Goal: Book appointment/travel/reservation

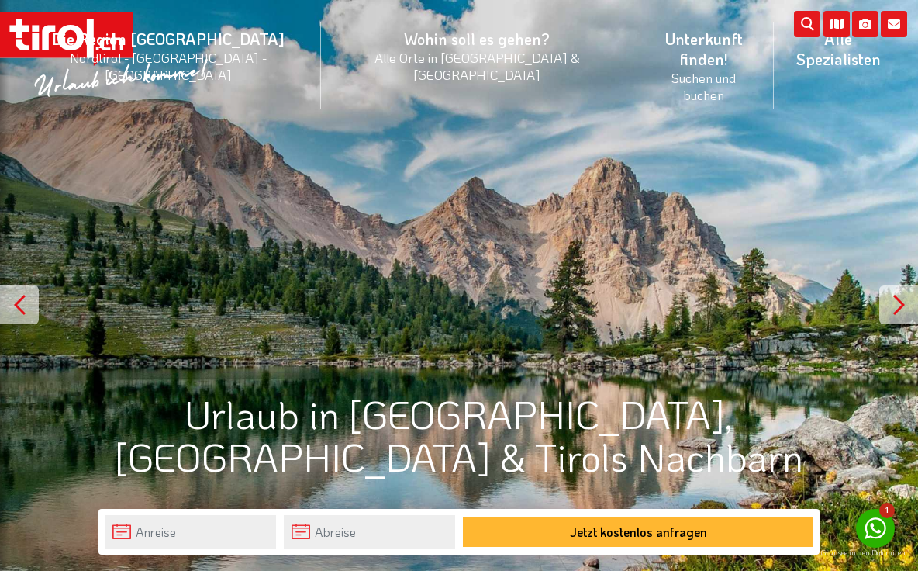
scroll to position [6, 0]
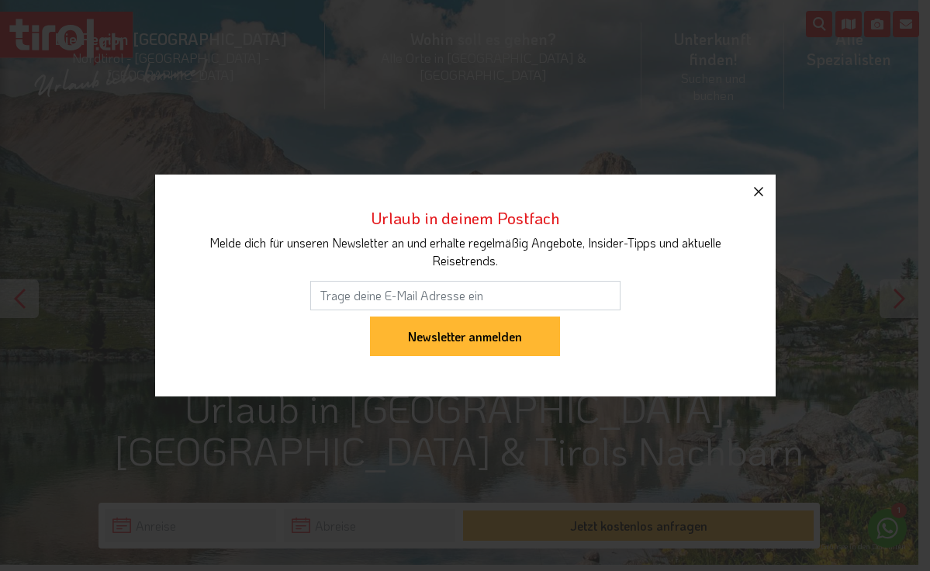
click at [760, 191] on icon "button" at bounding box center [758, 191] width 19 height 19
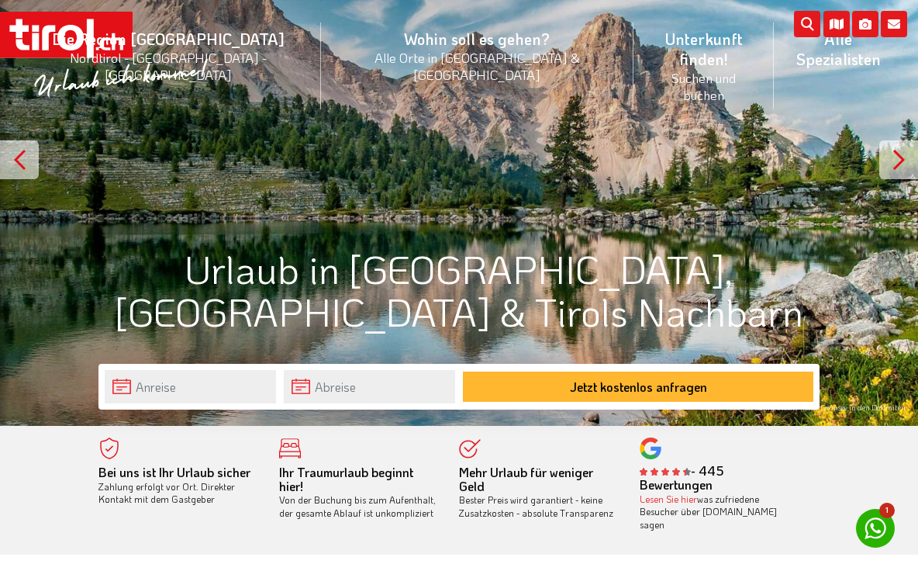
scroll to position [147, 0]
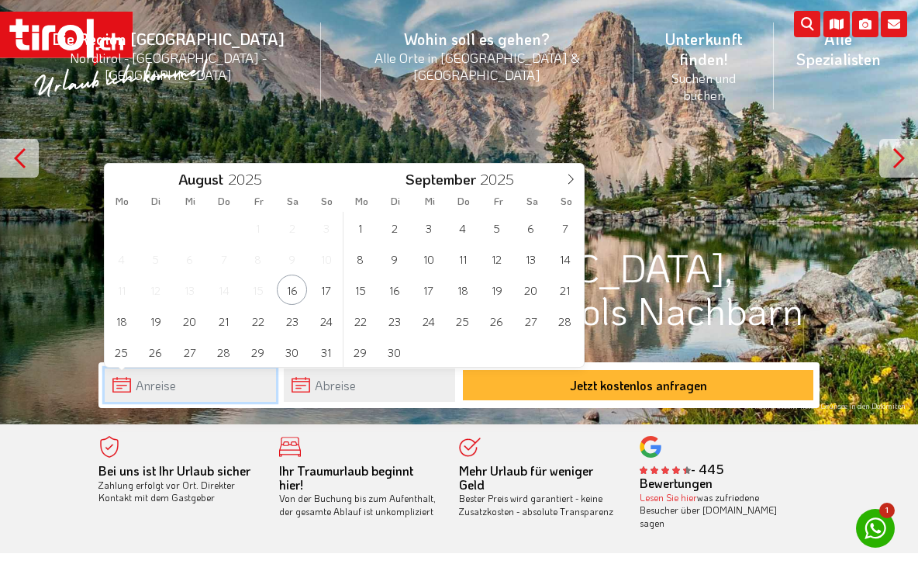
click at [212, 390] on input "text" at bounding box center [190, 384] width 171 height 33
click at [568, 294] on span "21" at bounding box center [565, 289] width 30 height 30
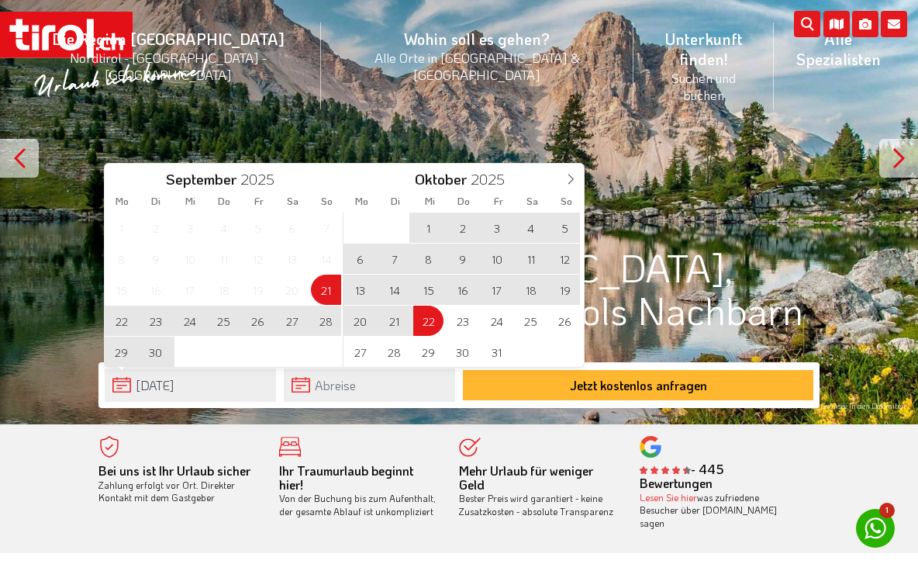
click at [428, 324] on span "22" at bounding box center [428, 320] width 30 height 30
type input "21-09-2025"
type input "22-10-2025"
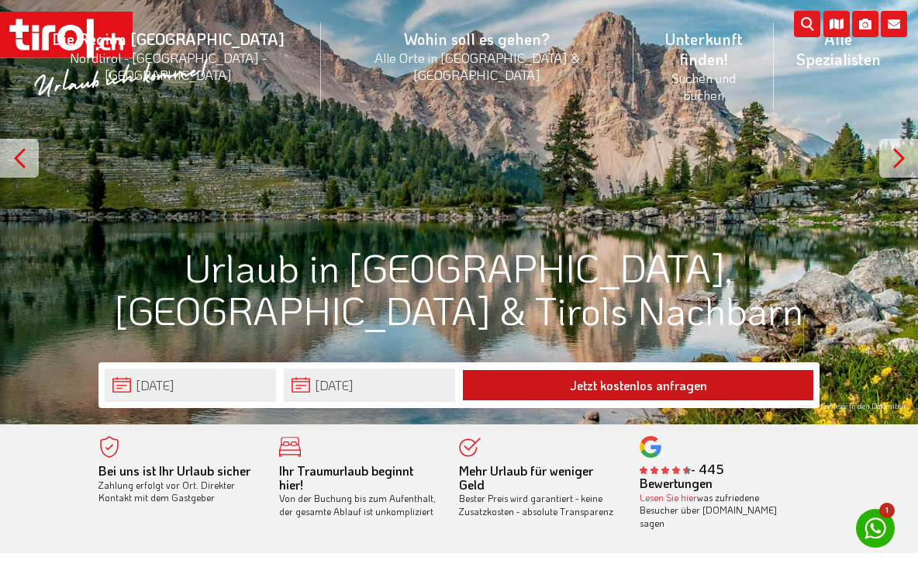
click at [638, 384] on button "Jetzt kostenlos anfragen" at bounding box center [638, 385] width 350 height 30
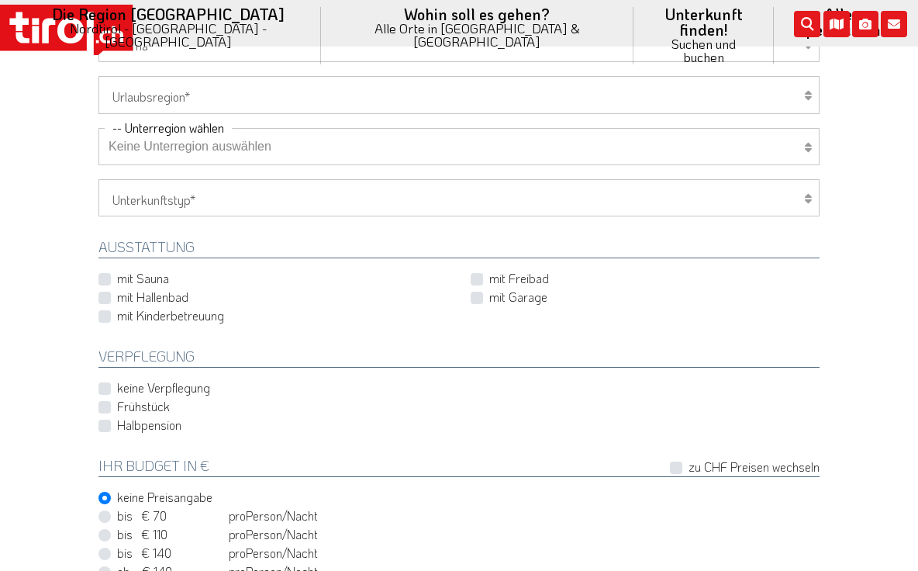
scroll to position [499, 0]
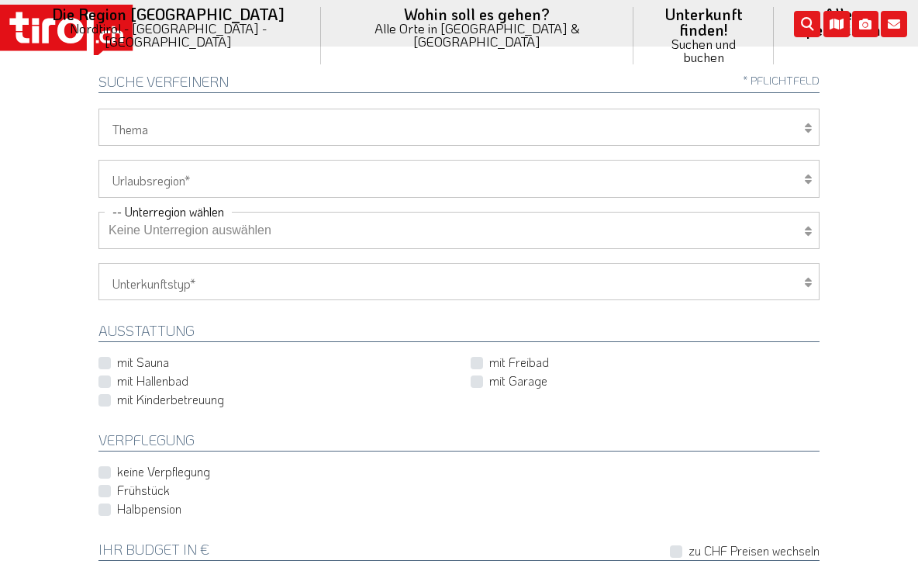
click at [117, 378] on label "mit Hallenbad" at bounding box center [152, 380] width 71 height 17
click at [104, 378] on input "mit Hallenbad" at bounding box center [276, 381] width 349 height 10
checkbox input "true"
select select "1_4-5"
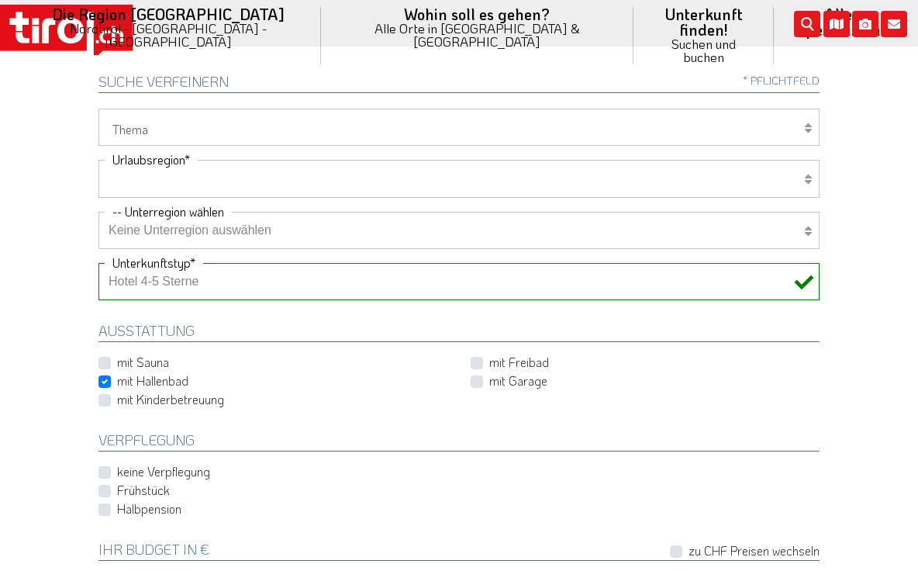
select select "7094"
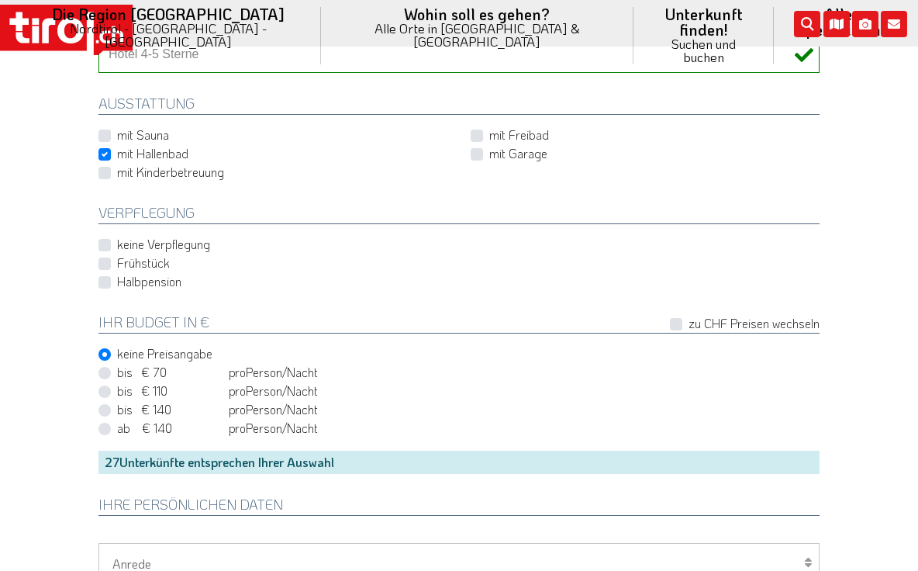
scroll to position [726, 0]
click at [117, 278] on label "Halbpension" at bounding box center [149, 280] width 64 height 17
click at [106, 278] on input "Halbpension" at bounding box center [462, 281] width 721 height 10
checkbox input "true"
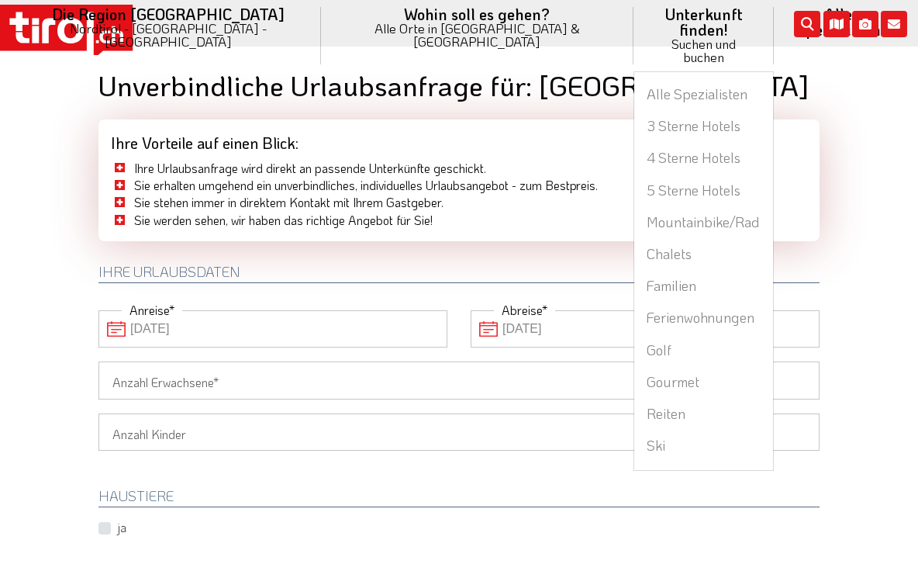
scroll to position [0, 0]
click at [633, 19] on li "Unterkunft finden! Suchen und buchen Alle Spezialisten 3 Sterne Hotels 4 Sterne…" at bounding box center [703, 35] width 140 height 71
click at [634, 142] on link "4 Sterne Hotels" at bounding box center [703, 158] width 139 height 32
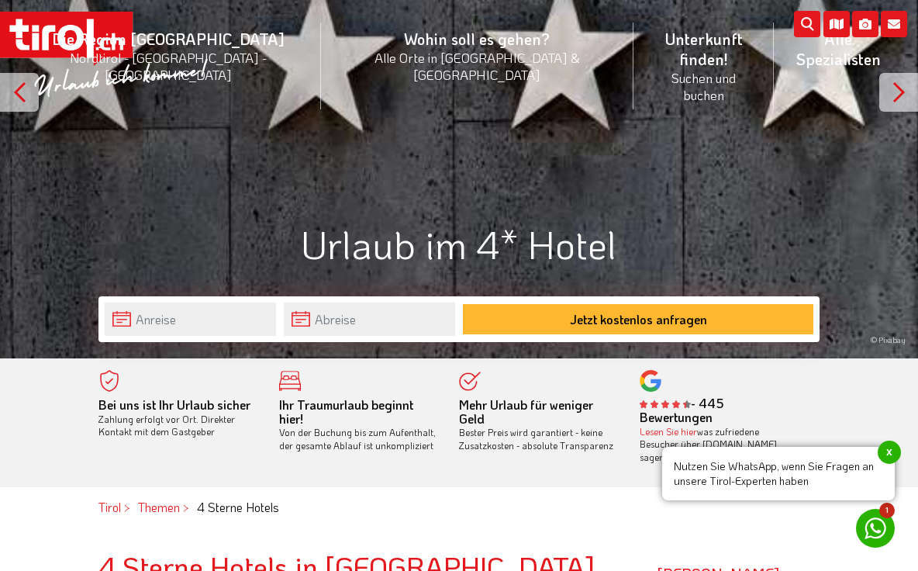
scroll to position [217, 0]
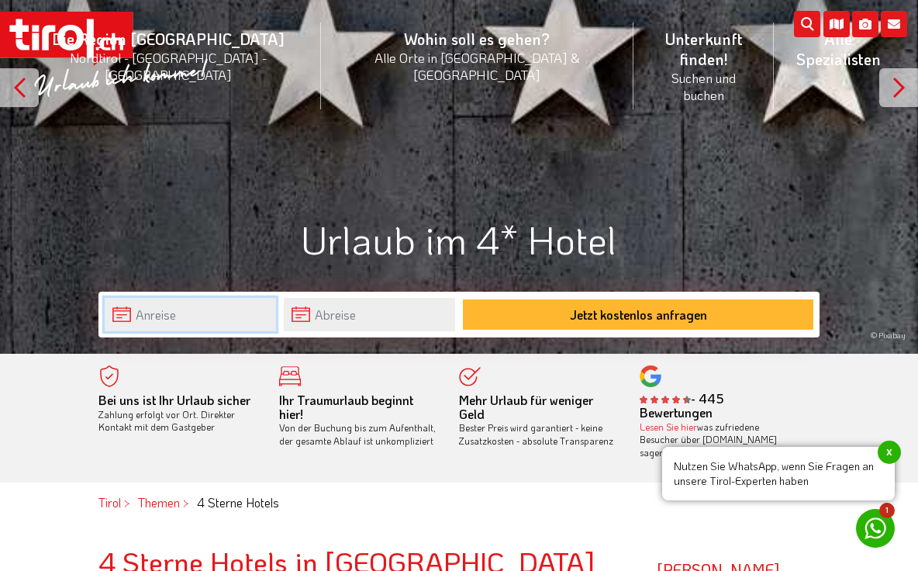
click at [225, 322] on input "text" at bounding box center [190, 314] width 171 height 33
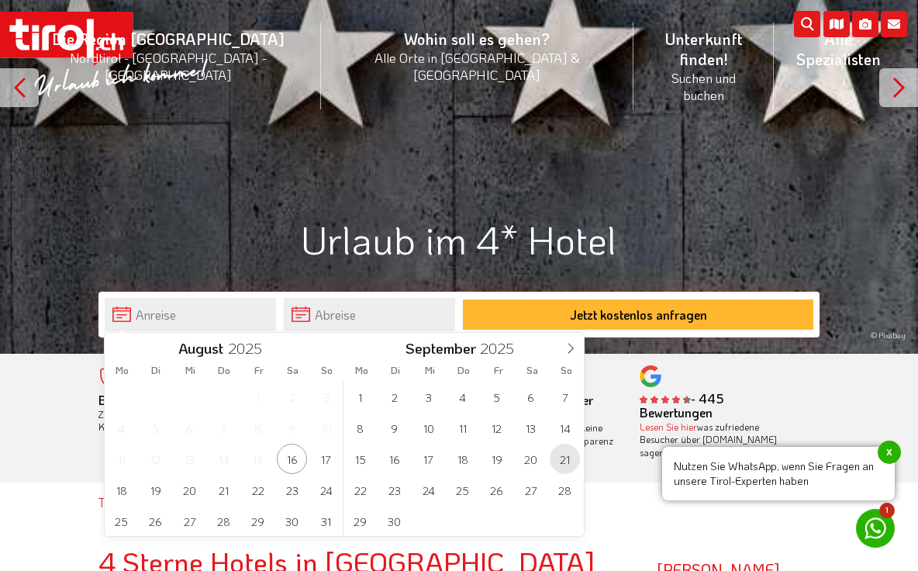
click at [566, 457] on span "21" at bounding box center [565, 458] width 30 height 30
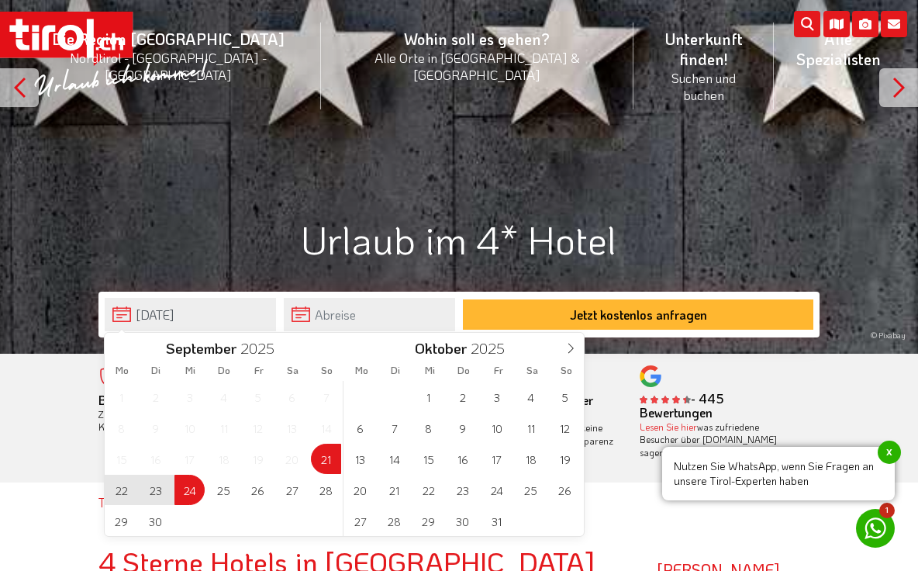
click at [196, 497] on span "24" at bounding box center [189, 489] width 30 height 30
type input "21-09-2025"
type input "24-09-2025"
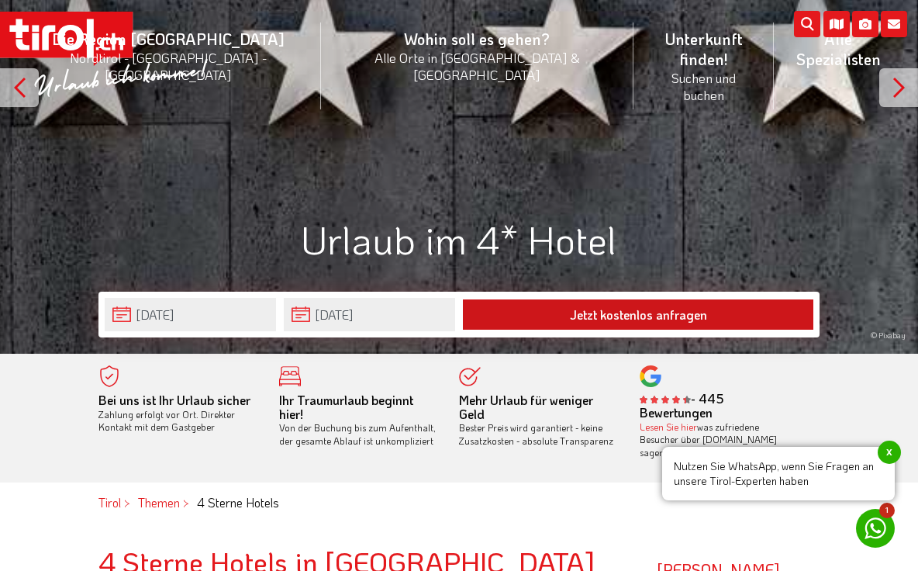
click at [599, 313] on button "Jetzt kostenlos anfragen" at bounding box center [638, 314] width 350 height 30
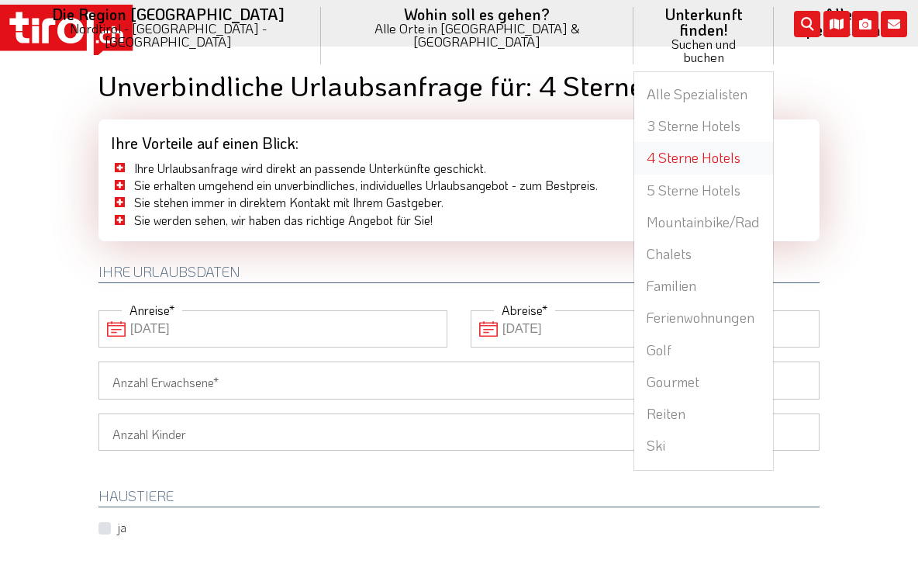
click at [634, 142] on link "4 Sterne Hotels" at bounding box center [703, 158] width 139 height 32
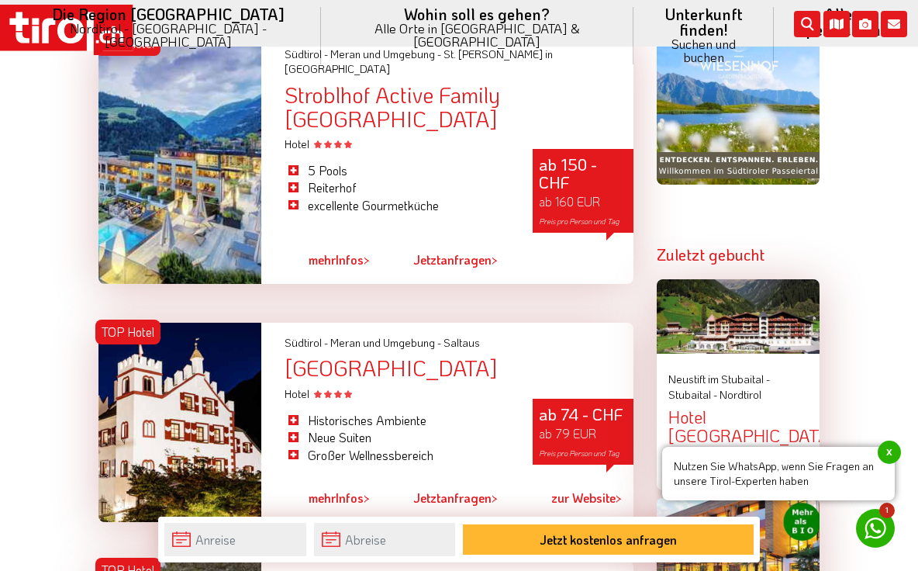
scroll to position [1485, 0]
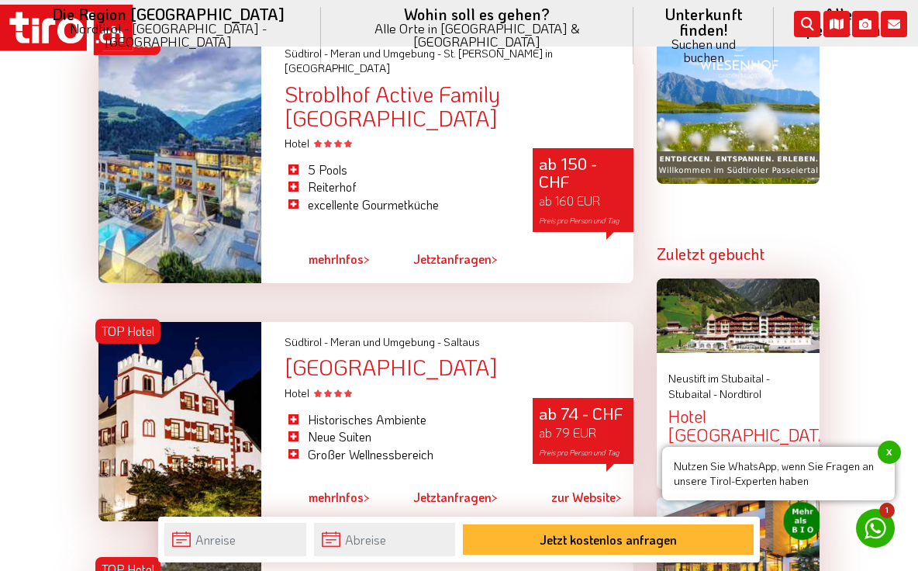
click at [738, 109] on img at bounding box center [738, 102] width 163 height 163
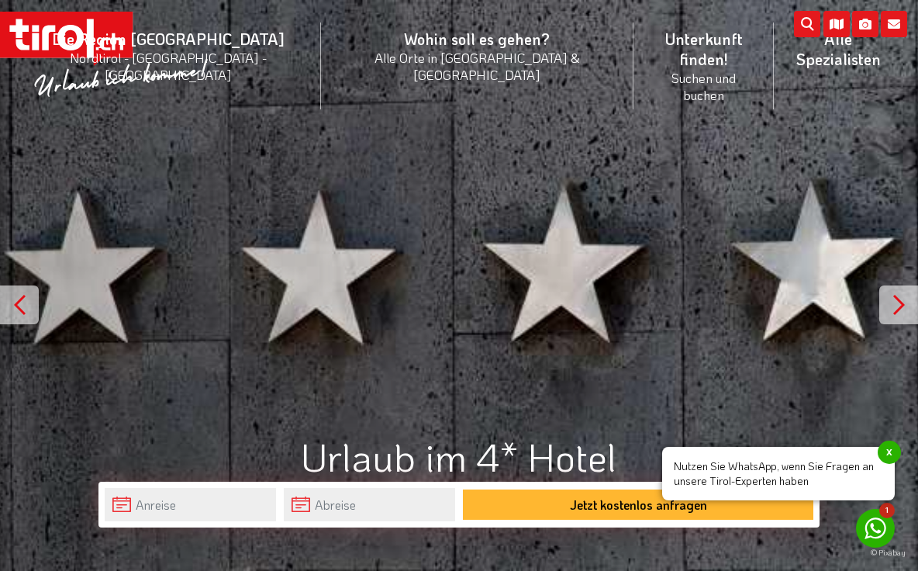
scroll to position [0, 0]
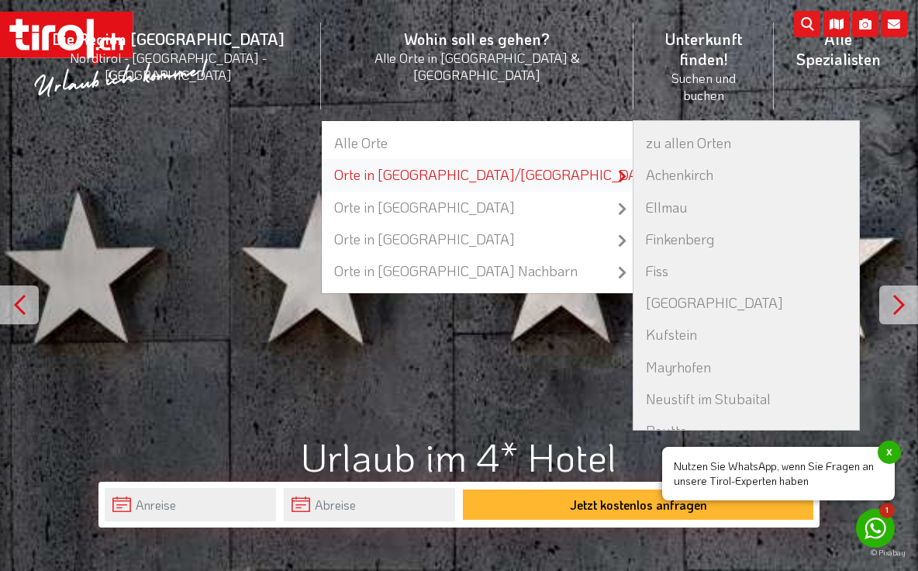
click at [347, 159] on link "Orte in [GEOGRAPHIC_DATA]/[GEOGRAPHIC_DATA]" at bounding box center [477, 175] width 311 height 32
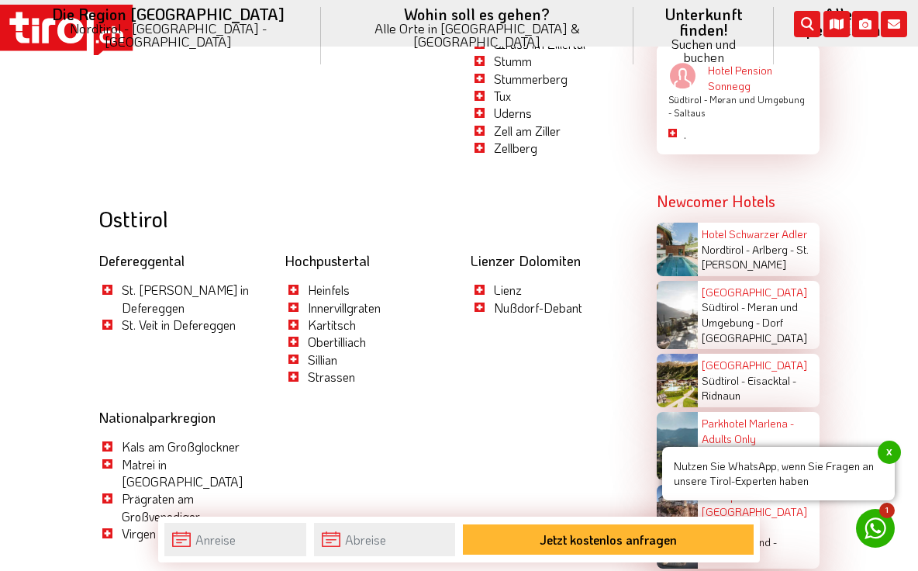
scroll to position [2665, 0]
click at [716, 226] on link "Hotel Schwarzer Adler" at bounding box center [754, 233] width 105 height 15
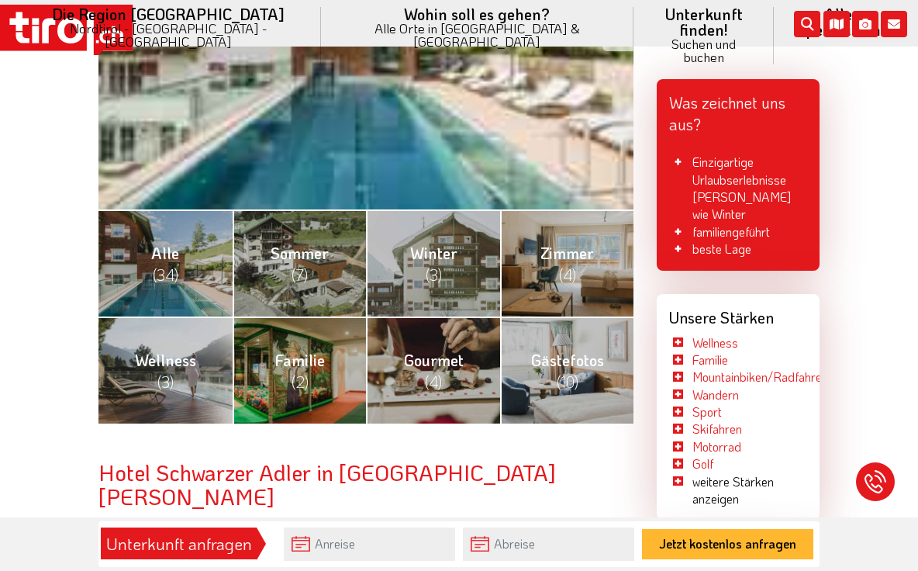
scroll to position [460, 0]
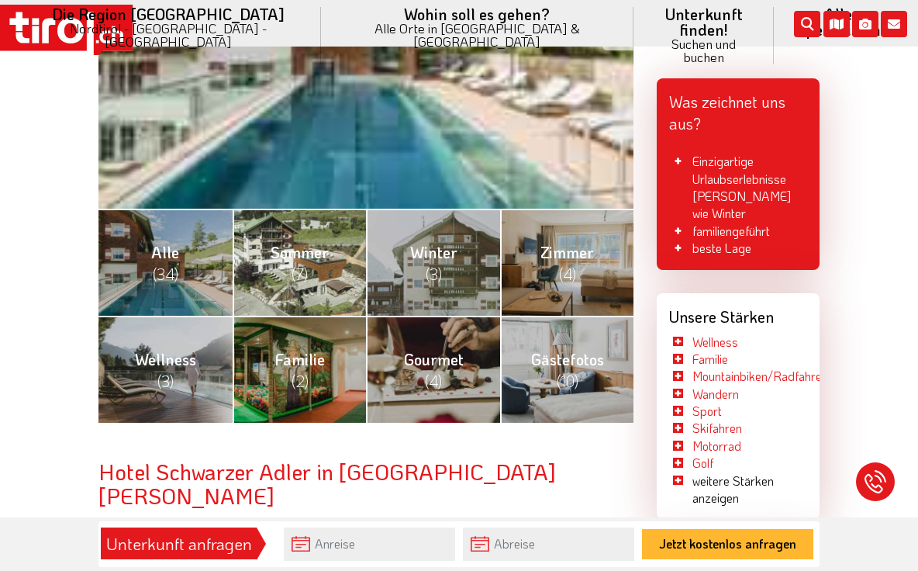
click at [290, 242] on span "Sommer (7)" at bounding box center [300, 263] width 58 height 42
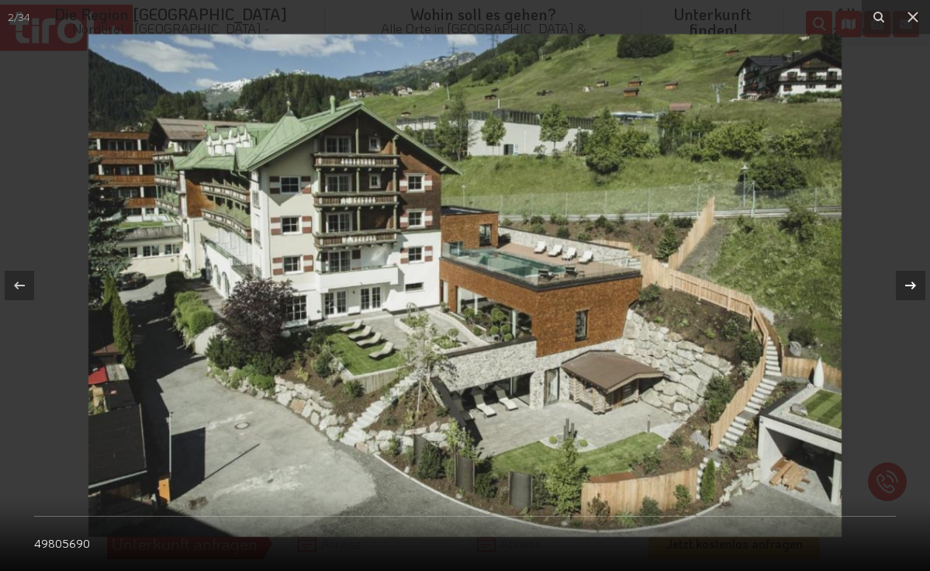
click at [907, 288] on icon at bounding box center [910, 285] width 19 height 19
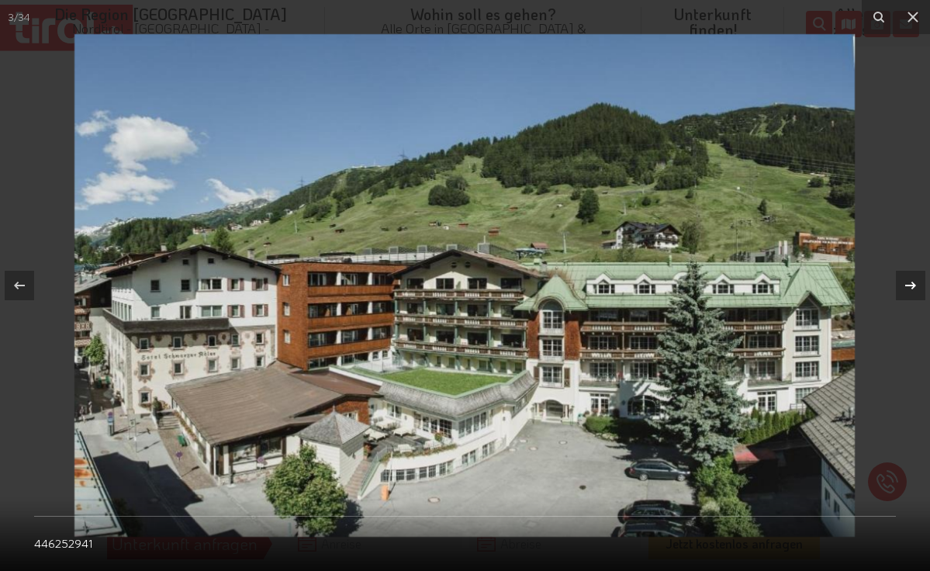
click at [907, 288] on icon at bounding box center [910, 285] width 19 height 19
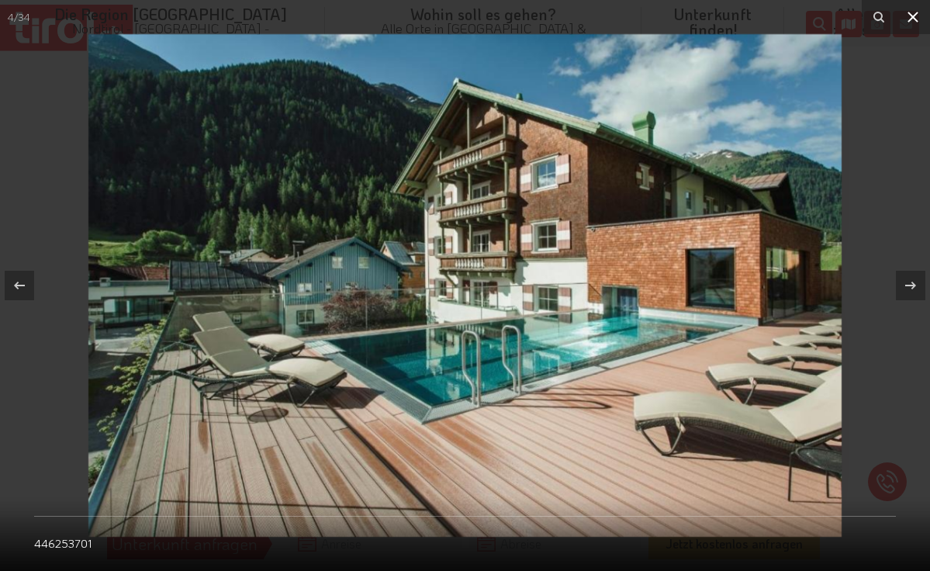
click at [911, 16] on icon at bounding box center [912, 17] width 11 height 11
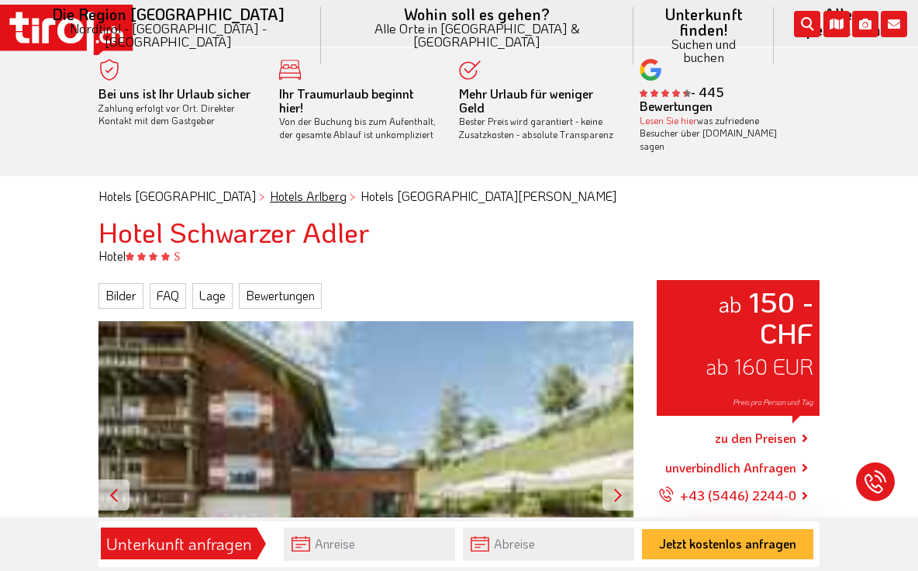
click at [270, 188] on link "Hotels Arlberg" at bounding box center [308, 196] width 77 height 16
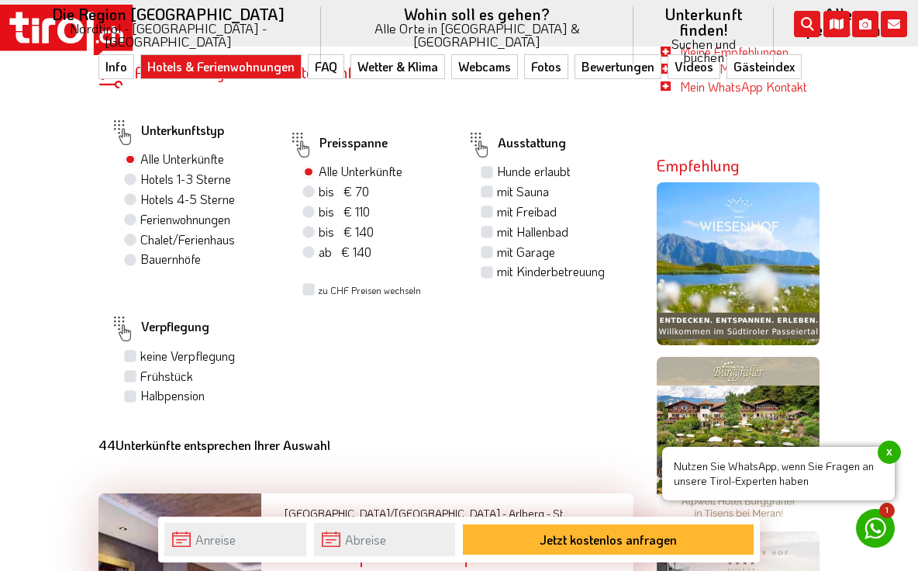
scroll to position [1058, 0]
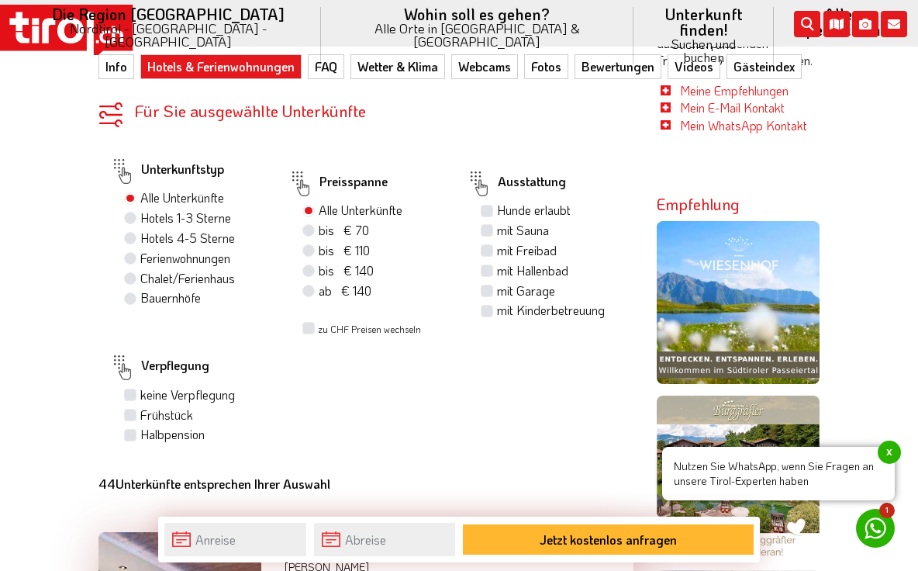
click at [497, 262] on label "mit Hallenbad" at bounding box center [532, 270] width 71 height 17
click at [488, 265] on input "mit Hallenbad" at bounding box center [489, 270] width 10 height 10
checkbox input "true"
click at [138, 426] on div "Halbpension" at bounding box center [194, 436] width 141 height 20
click at [140, 428] on label "Halbpension" at bounding box center [172, 434] width 64 height 17
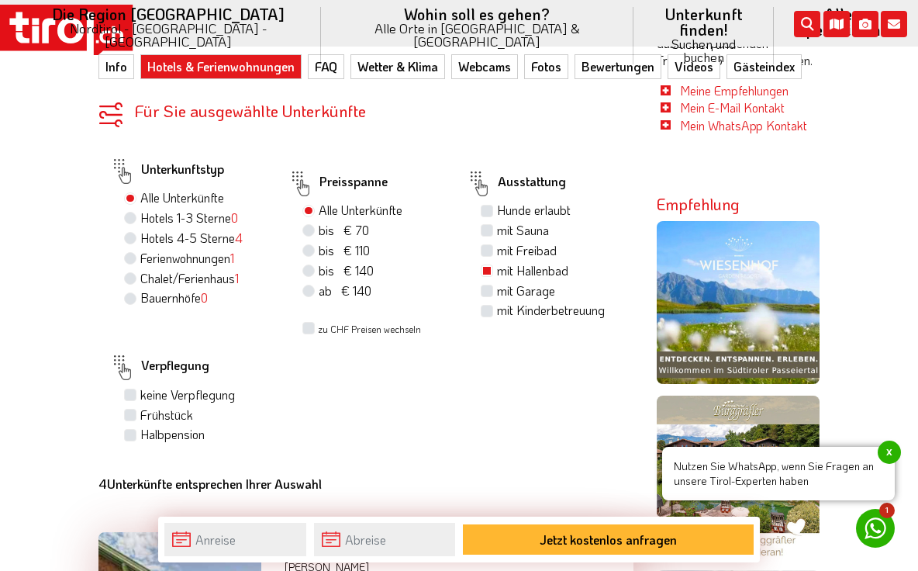
click at [128, 429] on input "Halbpension" at bounding box center [132, 434] width 10 height 10
checkbox input "true"
click at [140, 229] on label "Hotels 4-5 Sterne 4" at bounding box center [191, 237] width 102 height 17
click at [130, 233] on input "Hotels 4-5 Sterne 4" at bounding box center [132, 238] width 10 height 10
radio input "true"
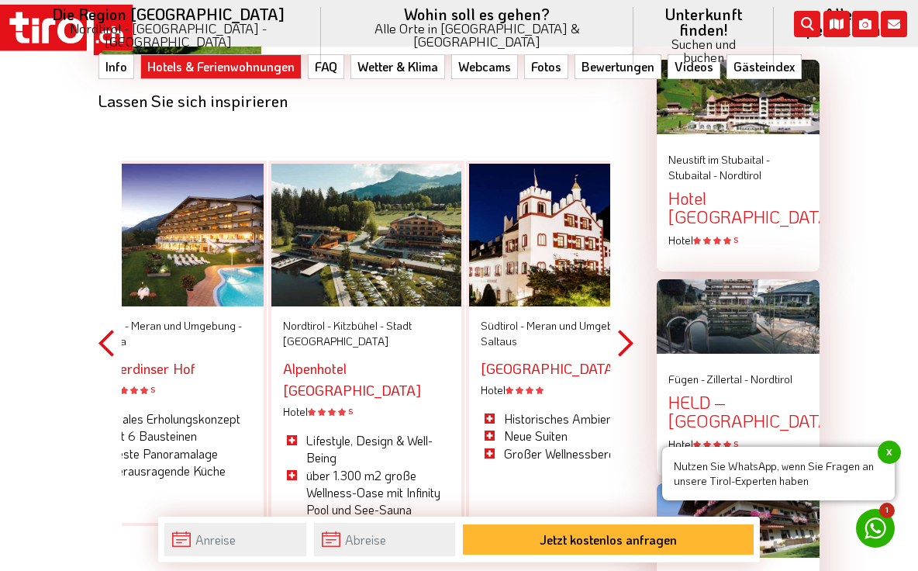
scroll to position [2096, 0]
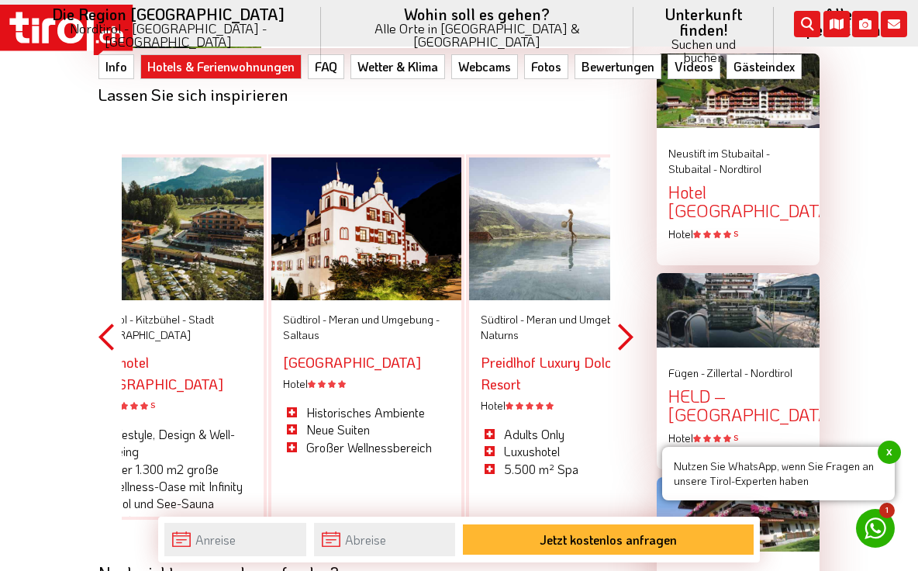
click at [102, 310] on button "Previous" at bounding box center [106, 337] width 16 height 452
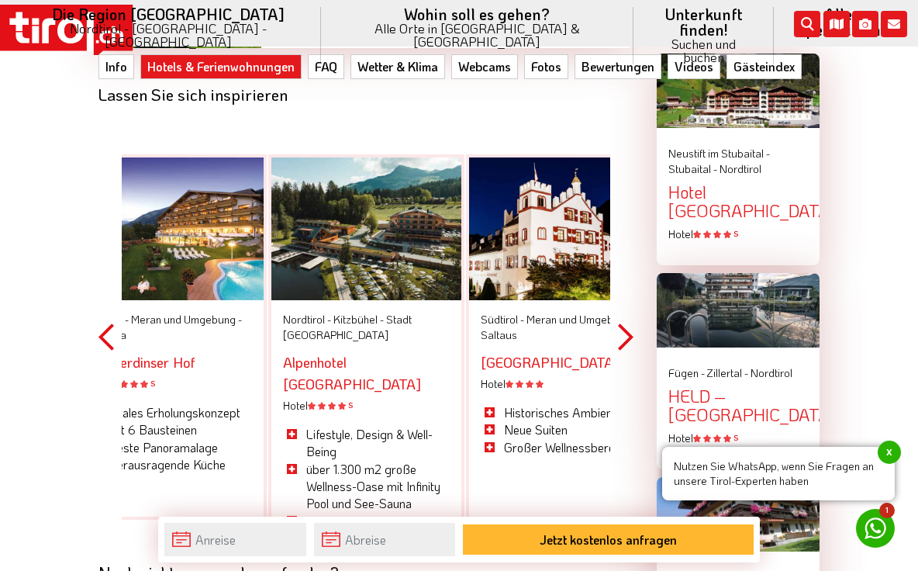
click at [226, 246] on div at bounding box center [169, 228] width 190 height 143
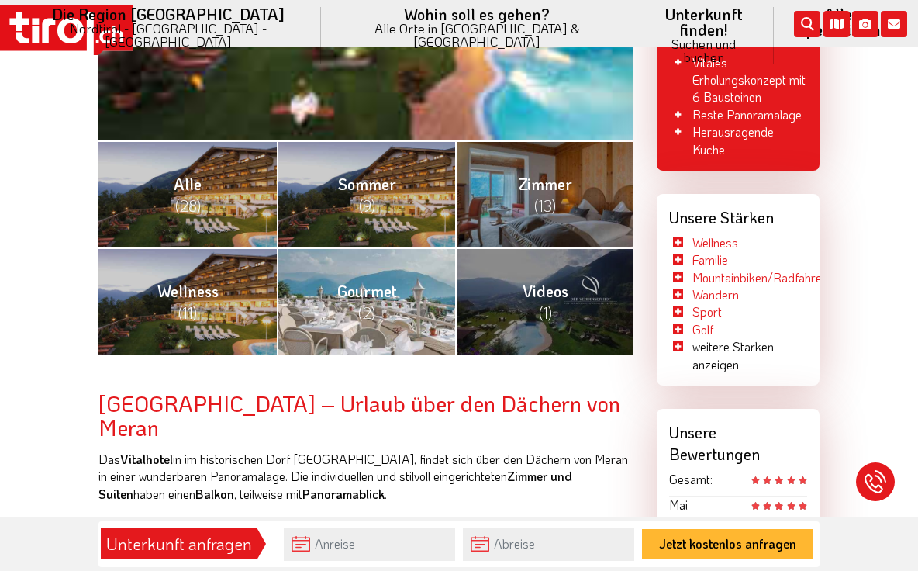
scroll to position [530, 0]
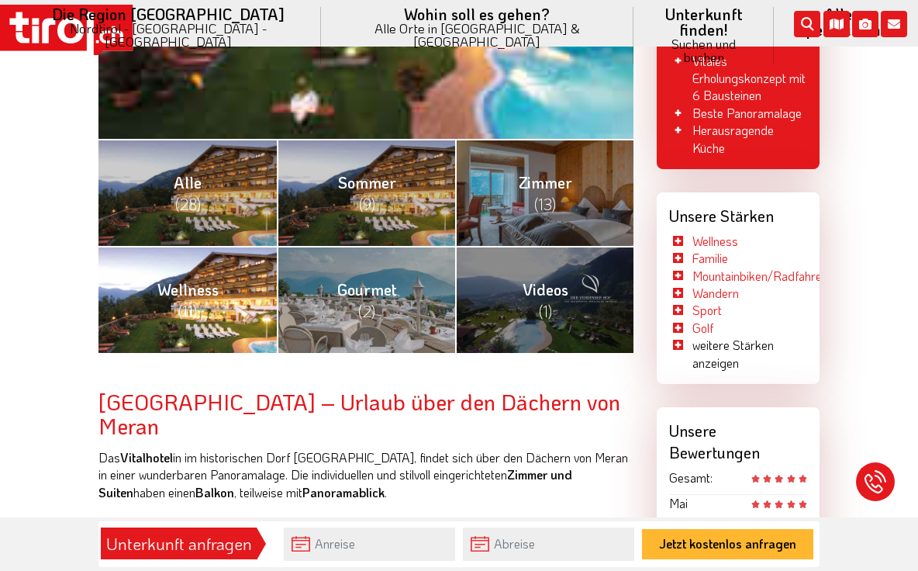
click at [216, 282] on span "Wellness (11)" at bounding box center [187, 300] width 61 height 42
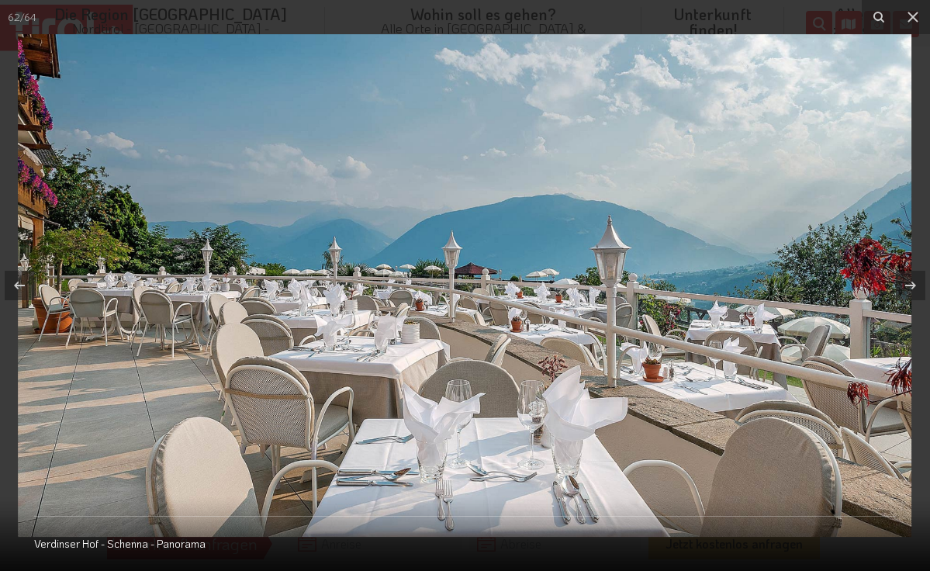
click at [524, 240] on img at bounding box center [464, 285] width 893 height 502
click at [911, 278] on icon at bounding box center [910, 285] width 19 height 19
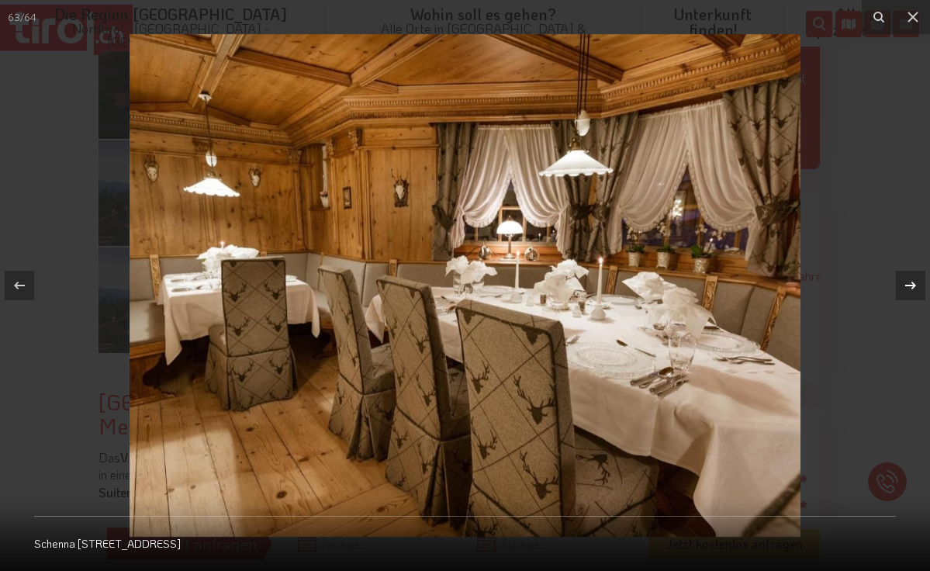
click at [911, 278] on icon at bounding box center [910, 285] width 19 height 19
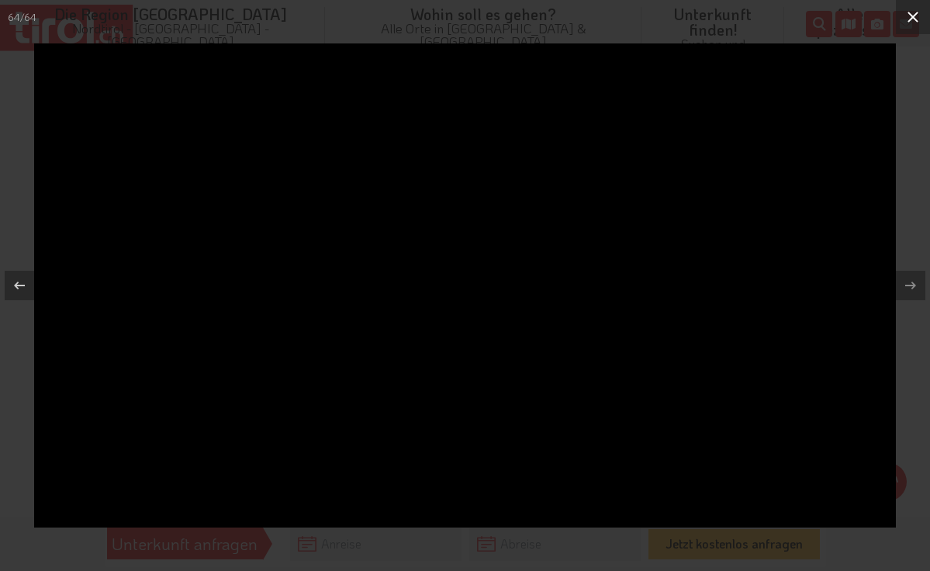
click at [917, 15] on icon at bounding box center [912, 17] width 19 height 19
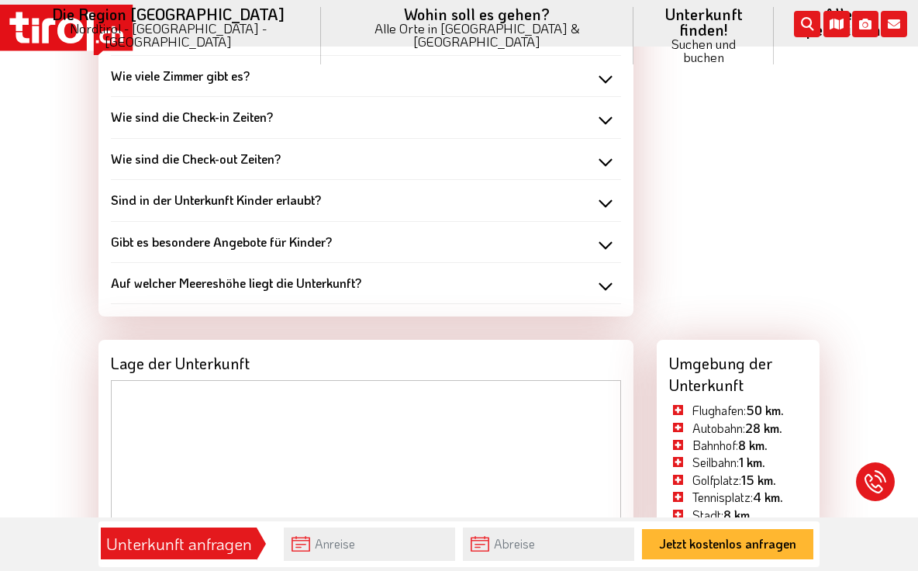
scroll to position [2092, 0]
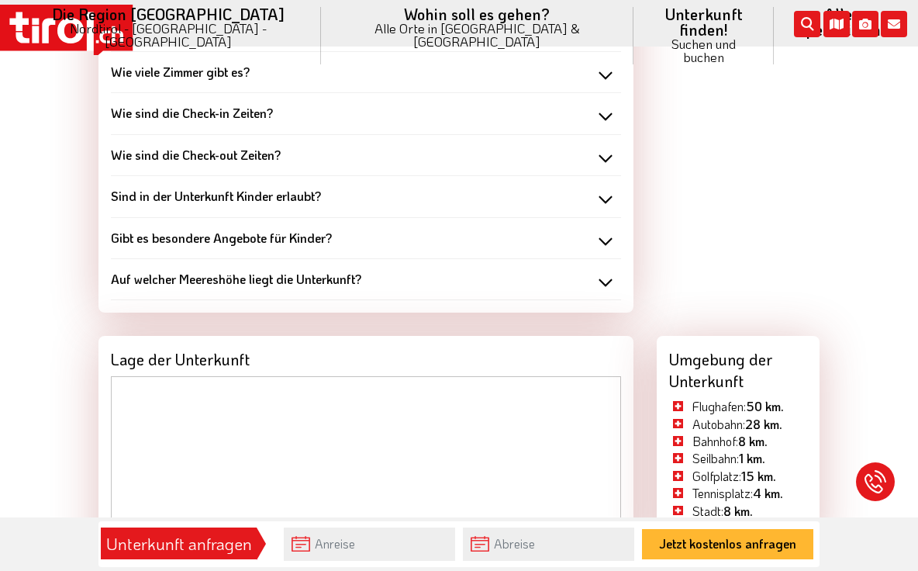
click at [305, 188] on b "Sind in der Unterkunft Kinder erlaubt?" at bounding box center [216, 196] width 210 height 16
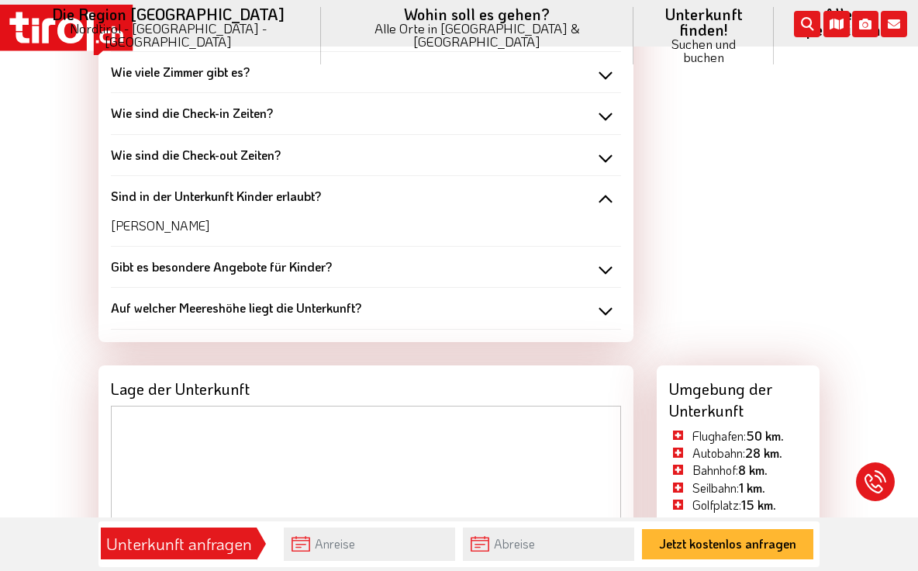
click at [309, 258] on b "Gibt es besondere Angebote für Kinder?" at bounding box center [221, 266] width 221 height 16
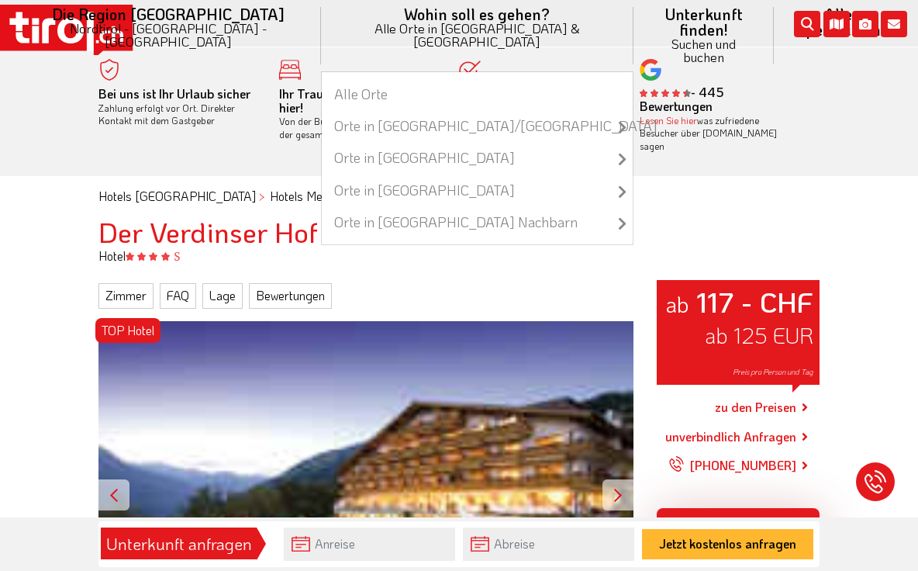
scroll to position [0, 0]
